Goal: Check status: Check status

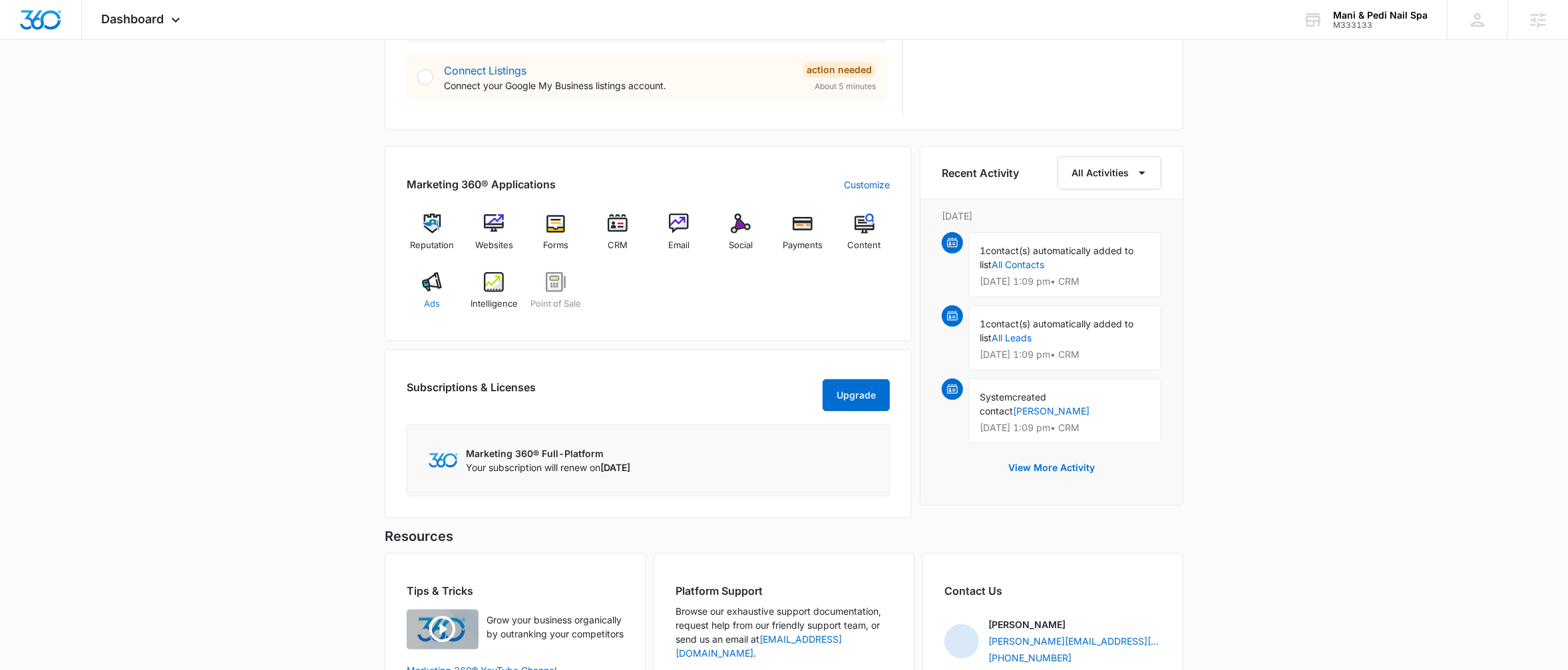
scroll to position [716, 0]
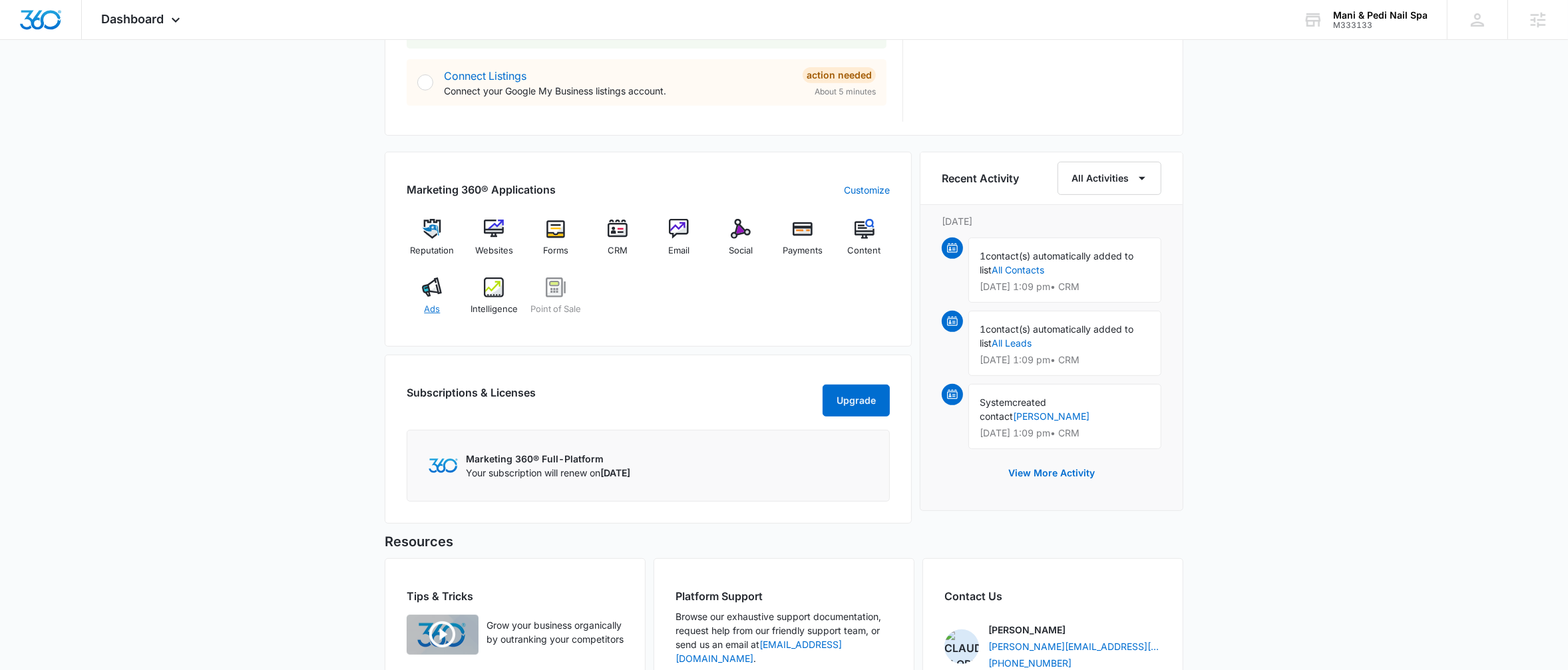
click at [439, 282] on img at bounding box center [431, 287] width 20 height 20
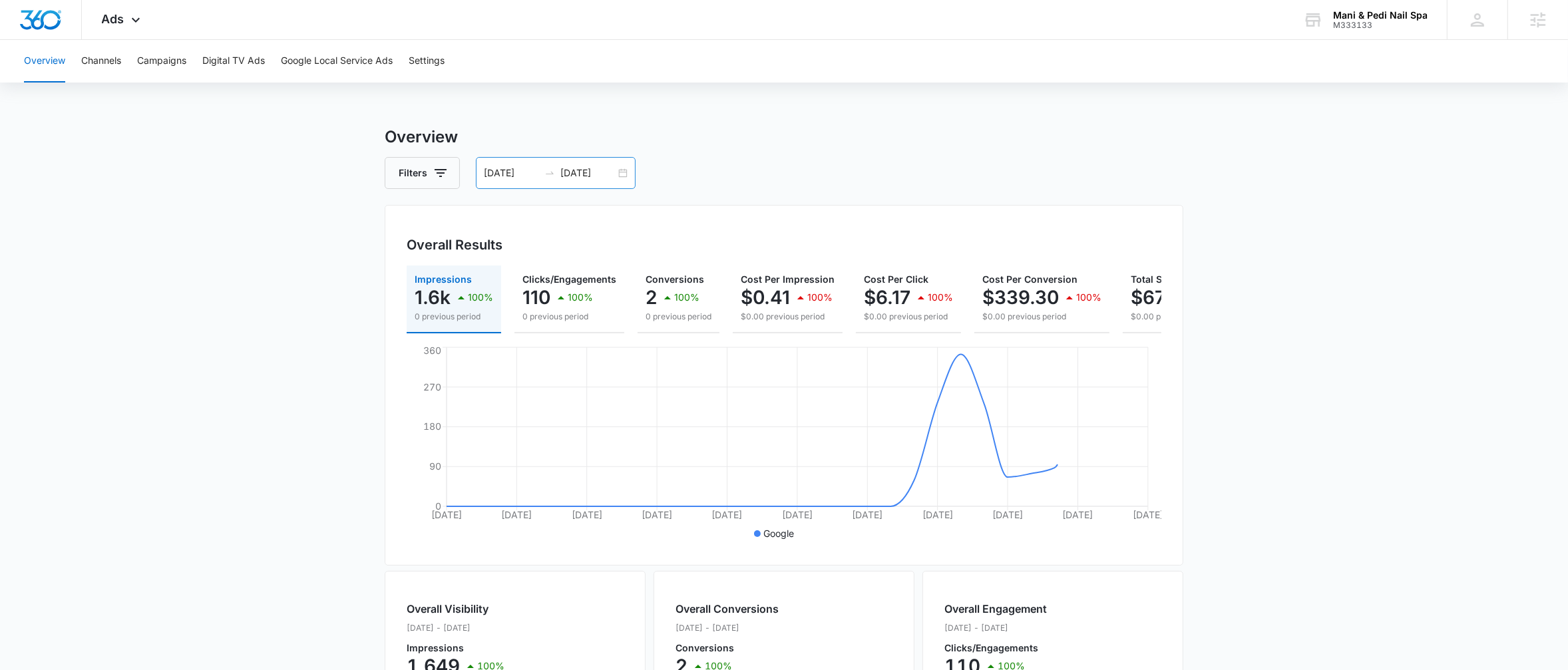
click at [632, 169] on div "[DATE] [DATE]" at bounding box center [556, 173] width 160 height 32
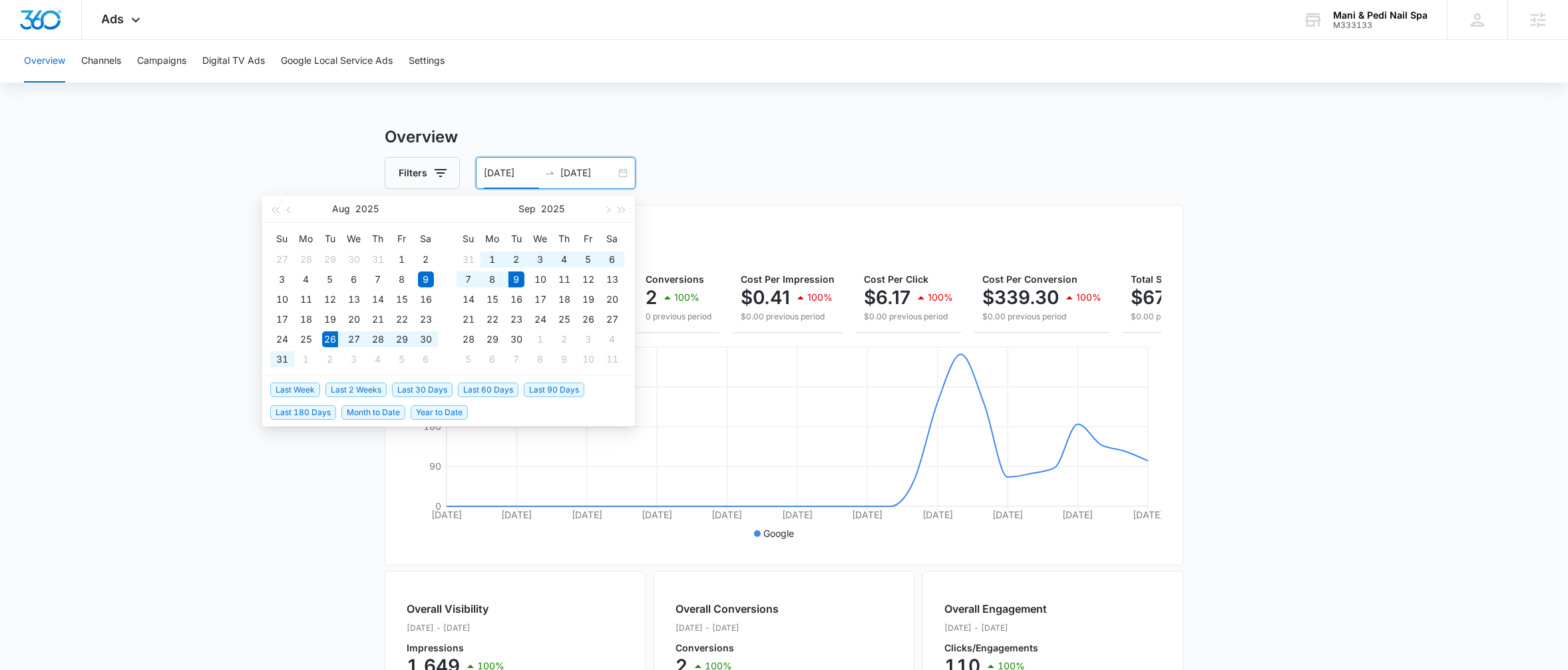
click at [343, 388] on span "Last 2 Weeks" at bounding box center [356, 390] width 61 height 15
type input "[DATE]"
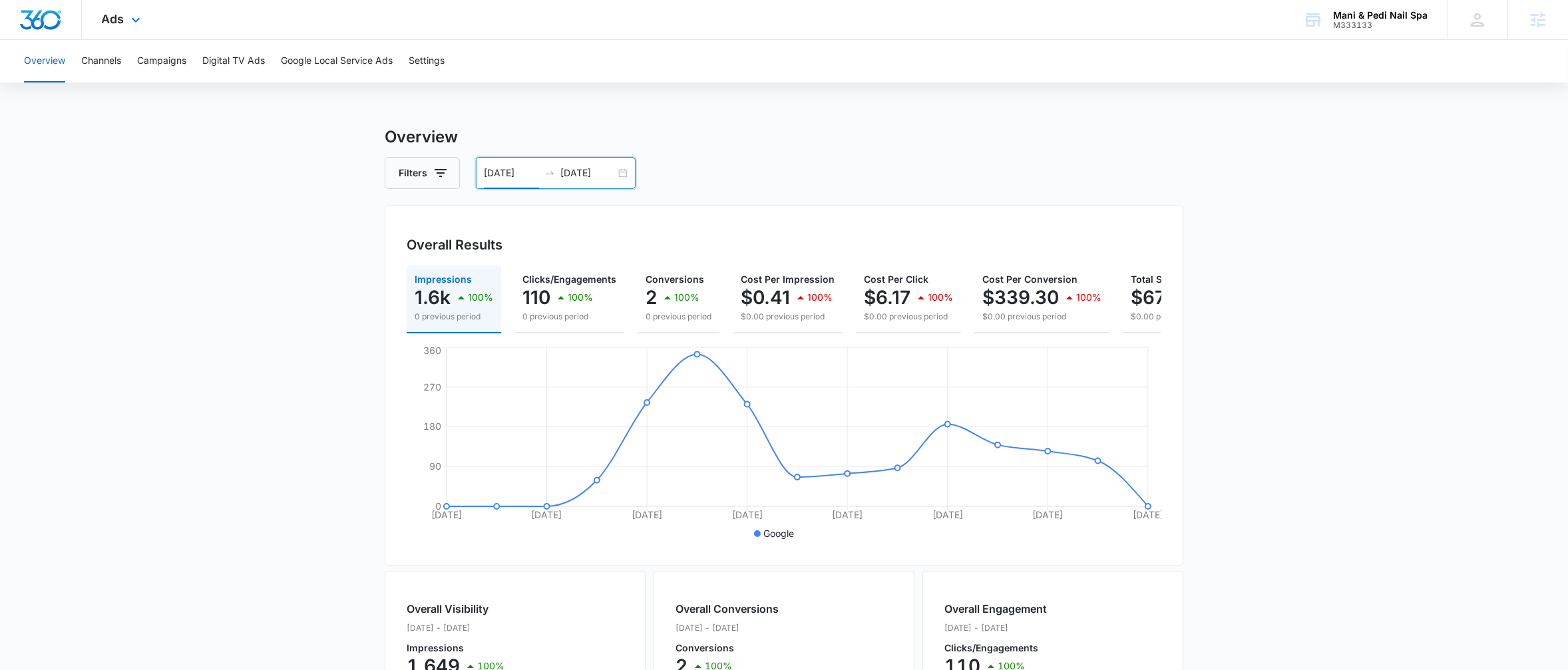
click at [147, 7] on div "Ads Apps Reputation Websites Forms CRM Email Social Payments POS Content Ads In…" at bounding box center [123, 20] width 82 height 39
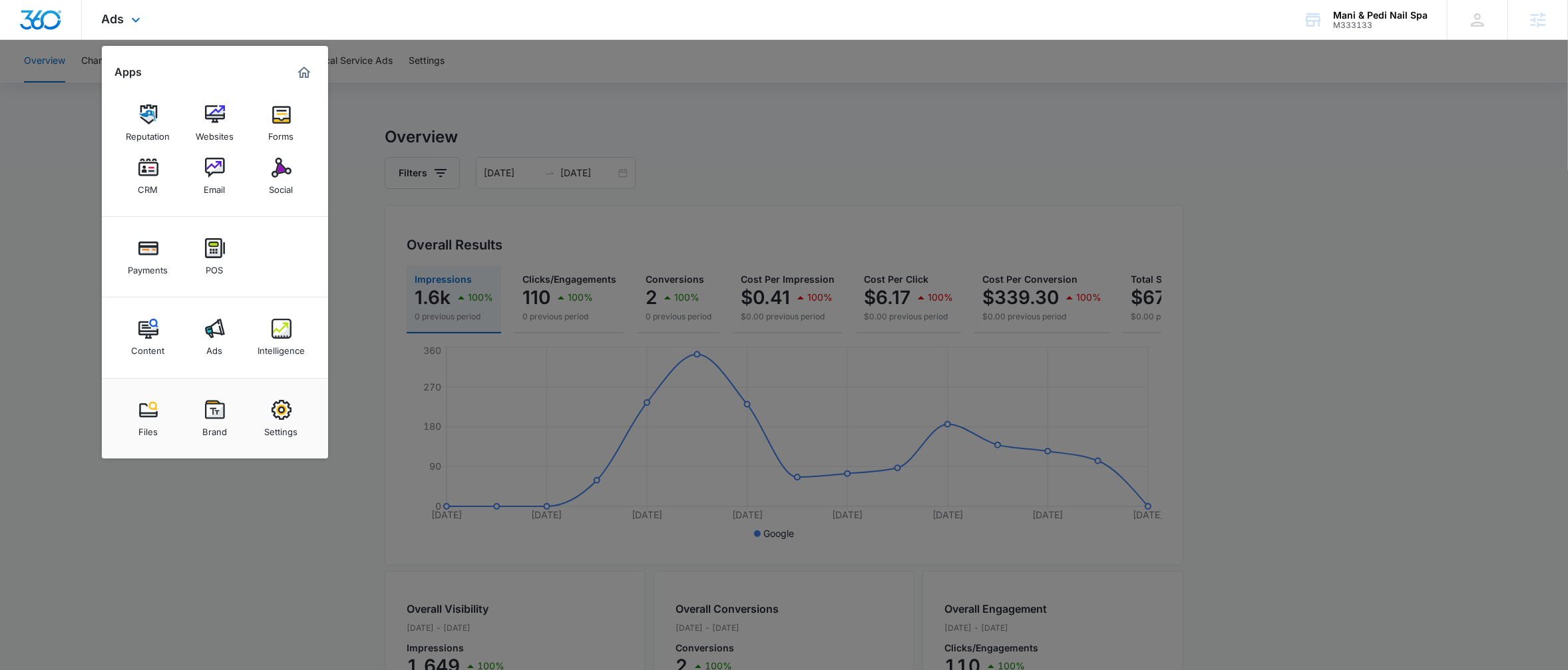
click at [307, 336] on div "Content Ads Intelligence" at bounding box center [215, 337] width 226 height 81
click at [299, 341] on div "Intelligence" at bounding box center [281, 347] width 47 height 18
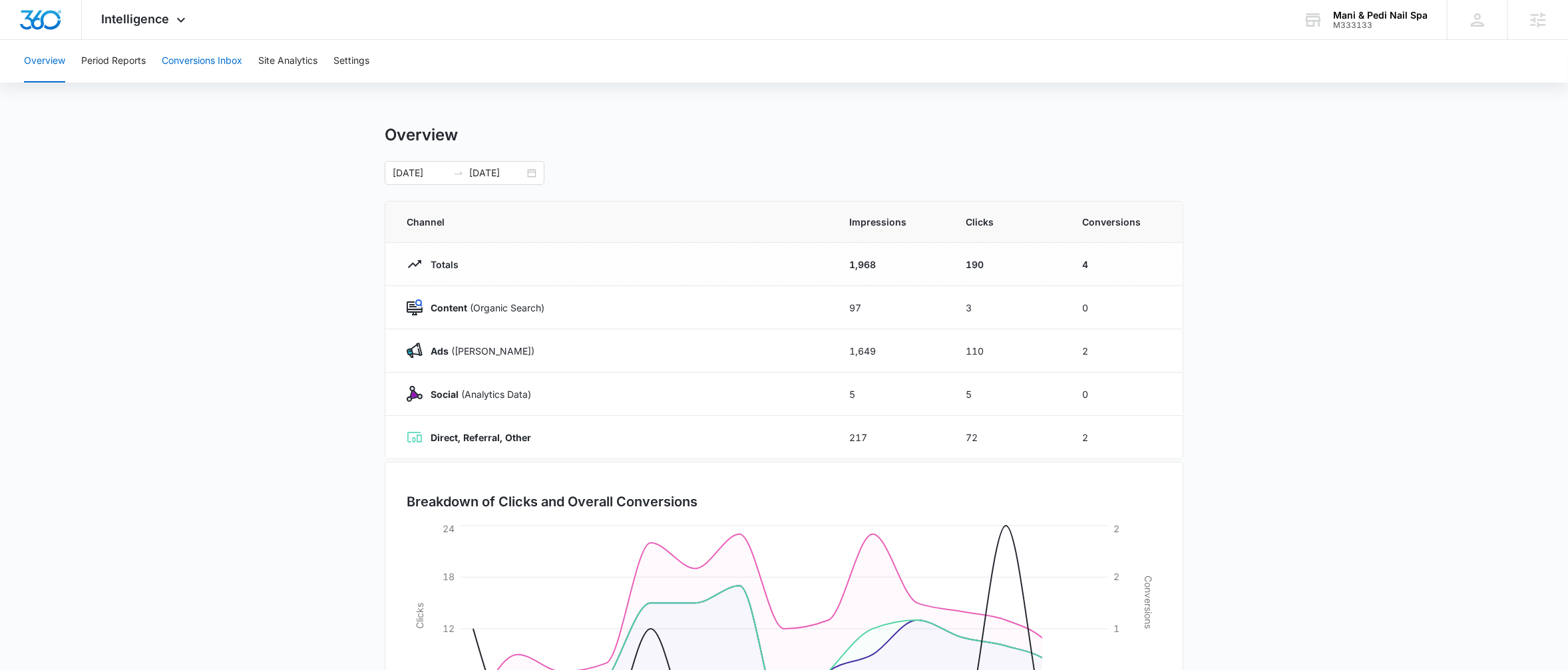
click at [225, 60] on button "Conversions Inbox" at bounding box center [202, 61] width 81 height 43
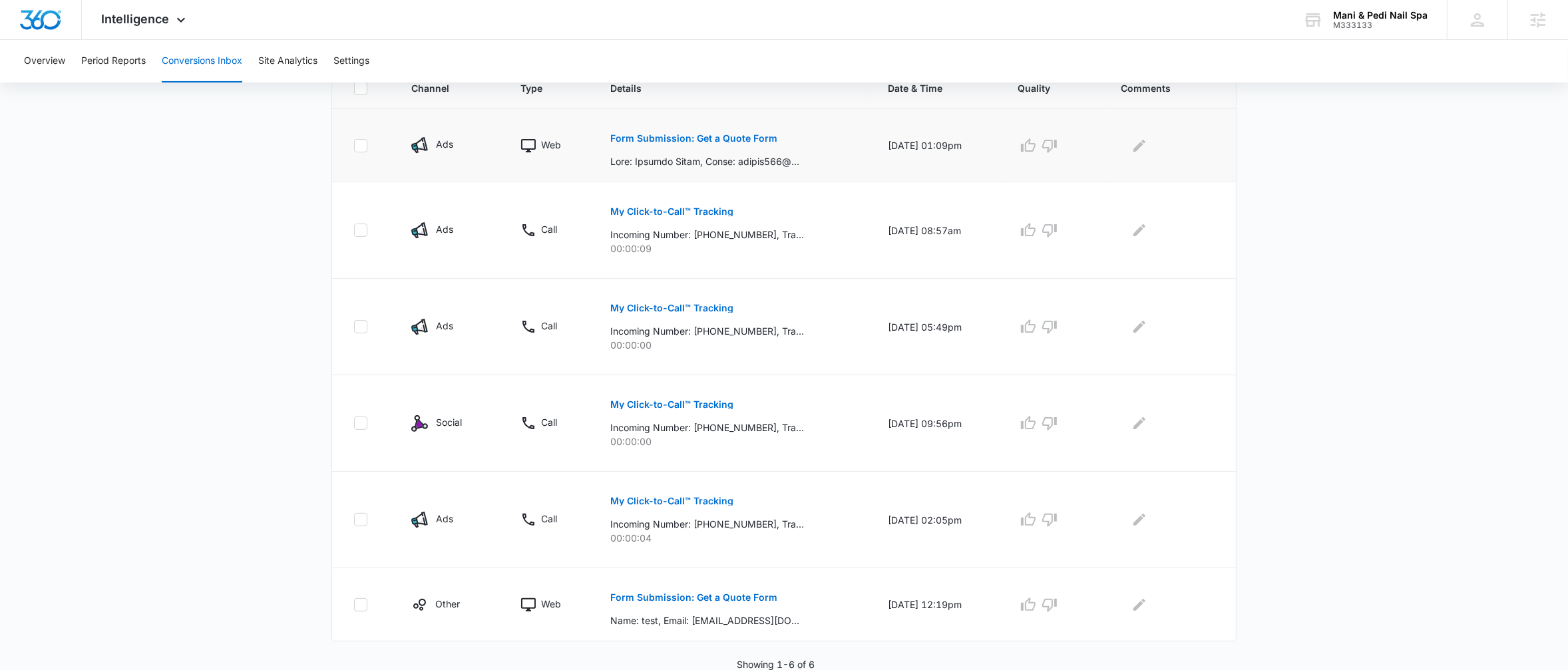
scroll to position [309, 0]
click at [669, 133] on button "Form Submission: Get a Quote Form" at bounding box center [693, 139] width 167 height 32
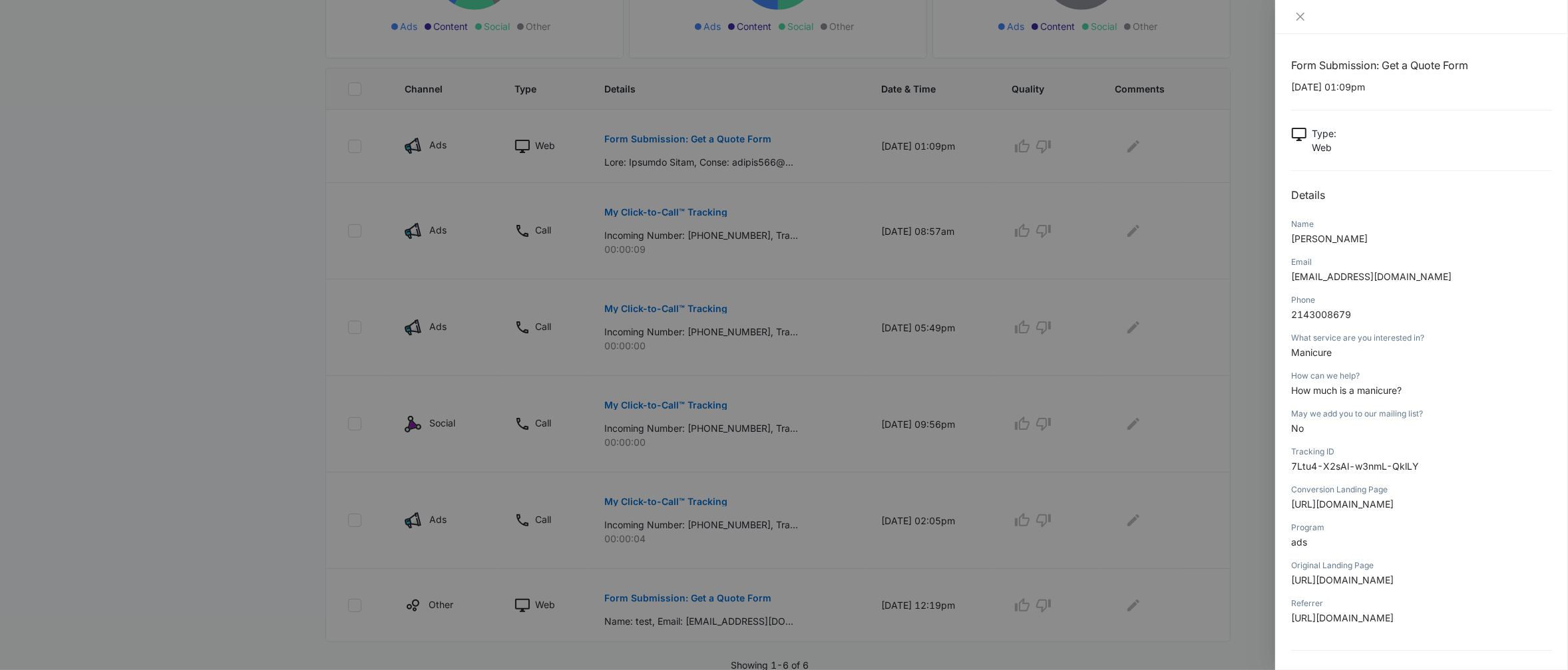
click at [255, 464] on div at bounding box center [784, 335] width 1568 height 670
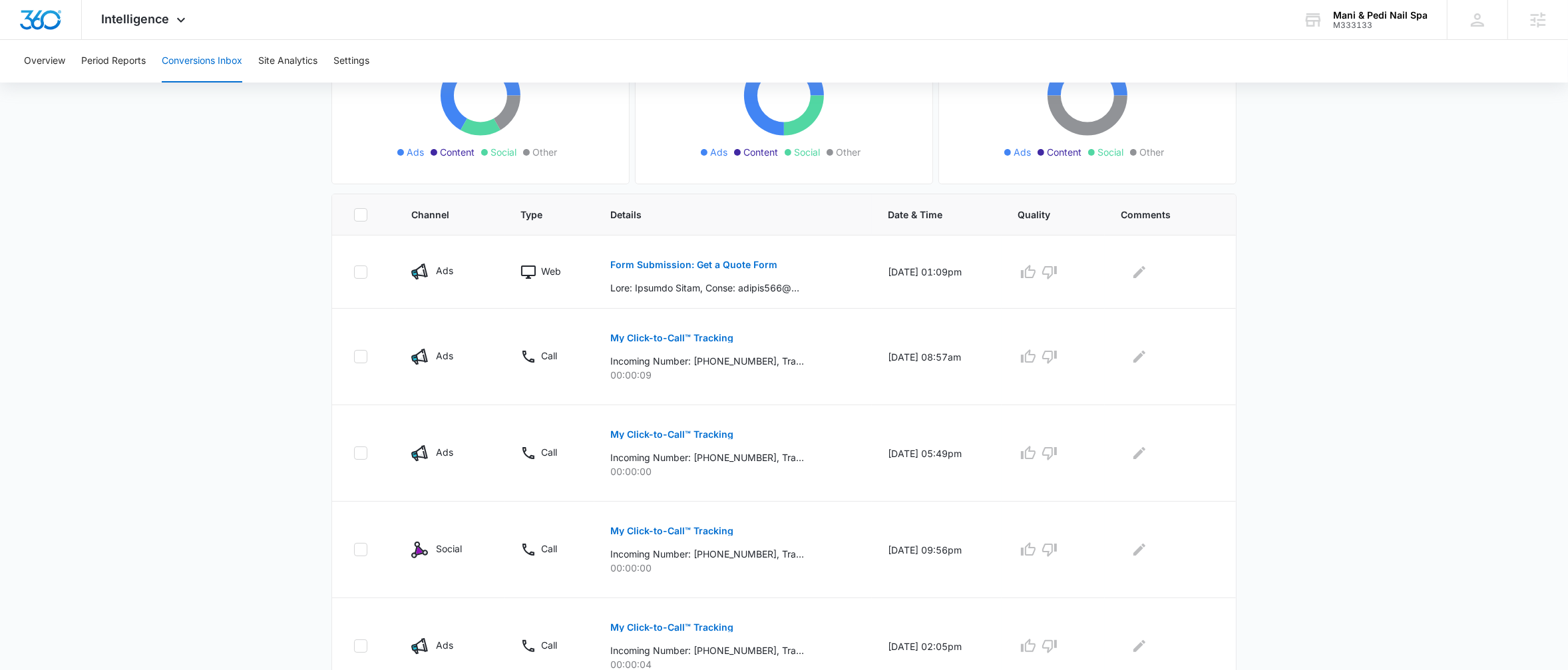
scroll to position [0, 0]
